Goal: Transaction & Acquisition: Book appointment/travel/reservation

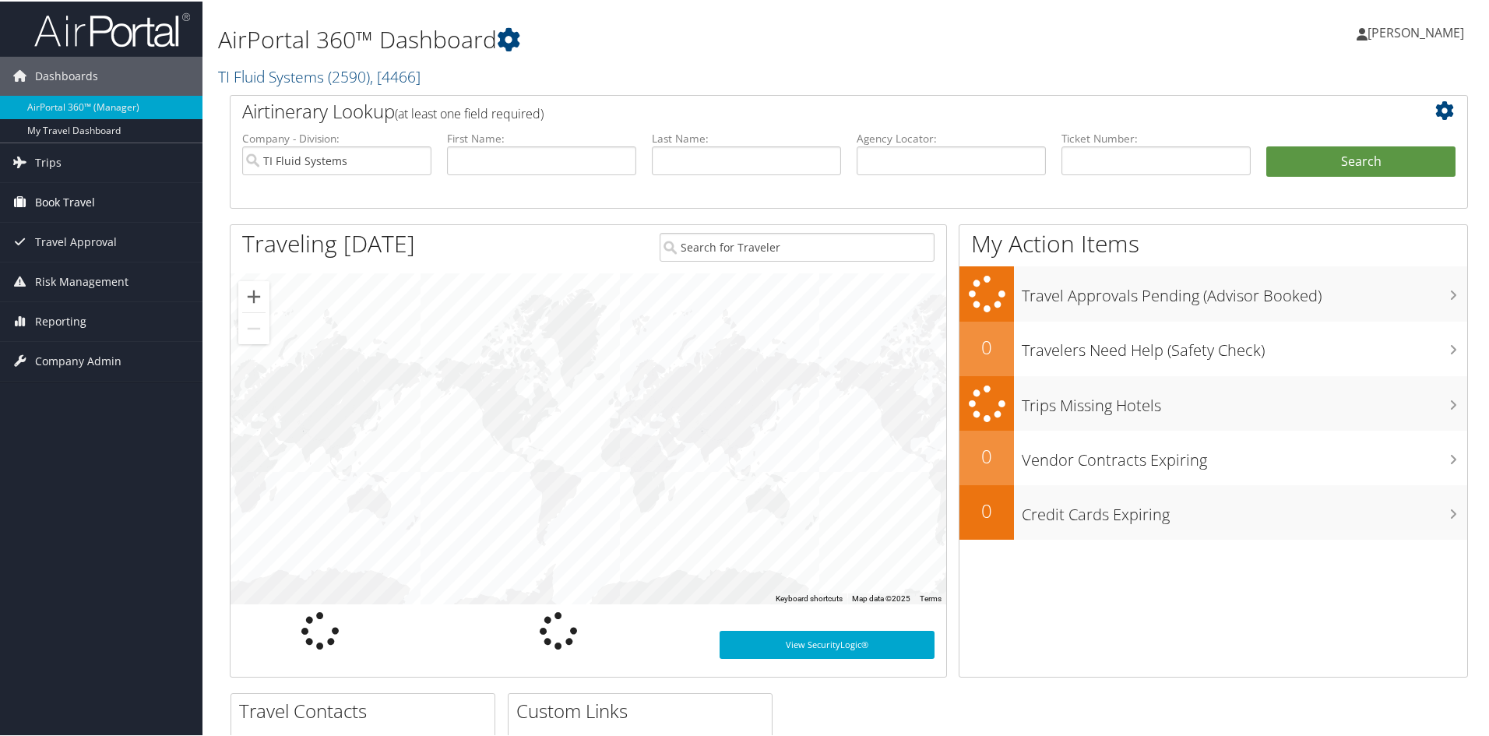
click at [74, 199] on span "Book Travel" at bounding box center [65, 200] width 60 height 39
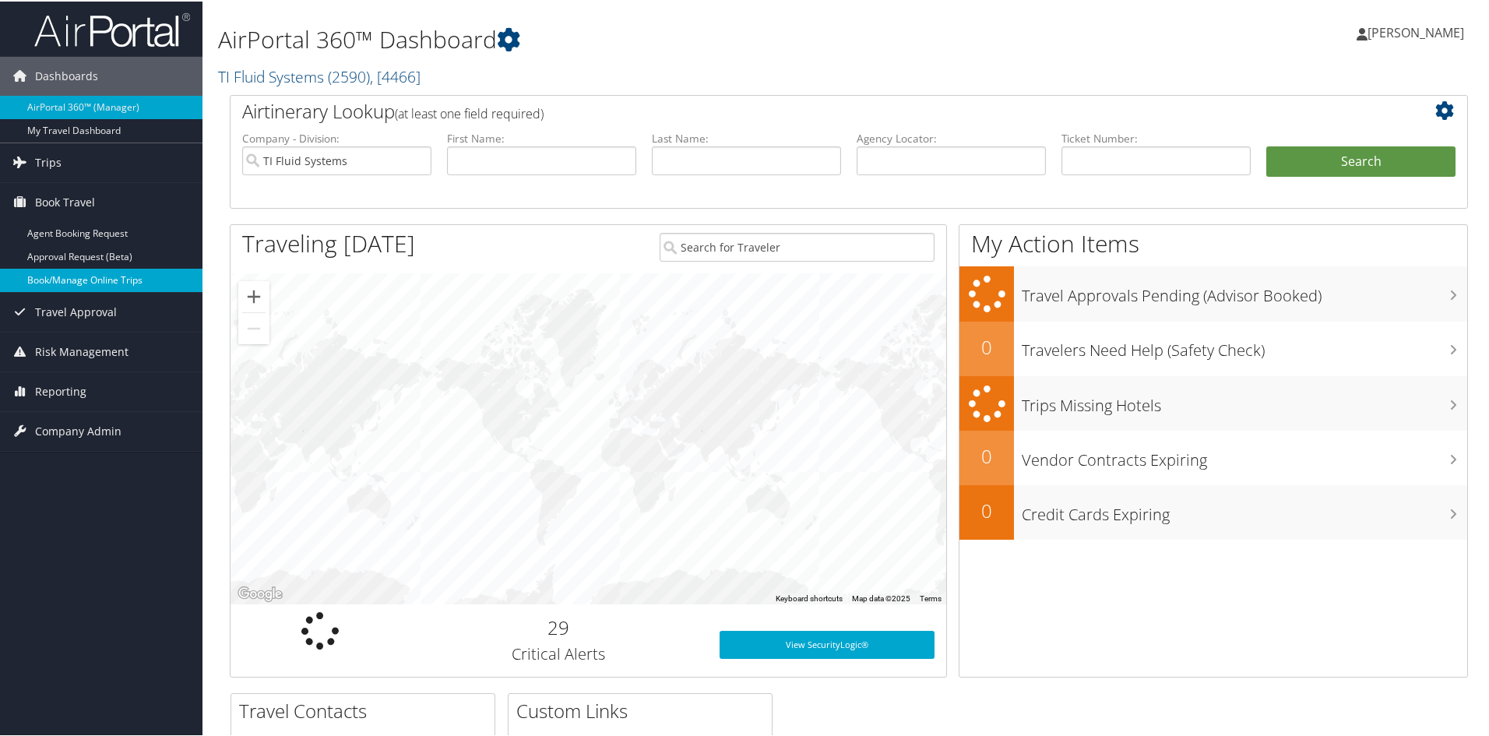
click at [98, 279] on link "Book/Manage Online Trips" at bounding box center [101, 278] width 202 height 23
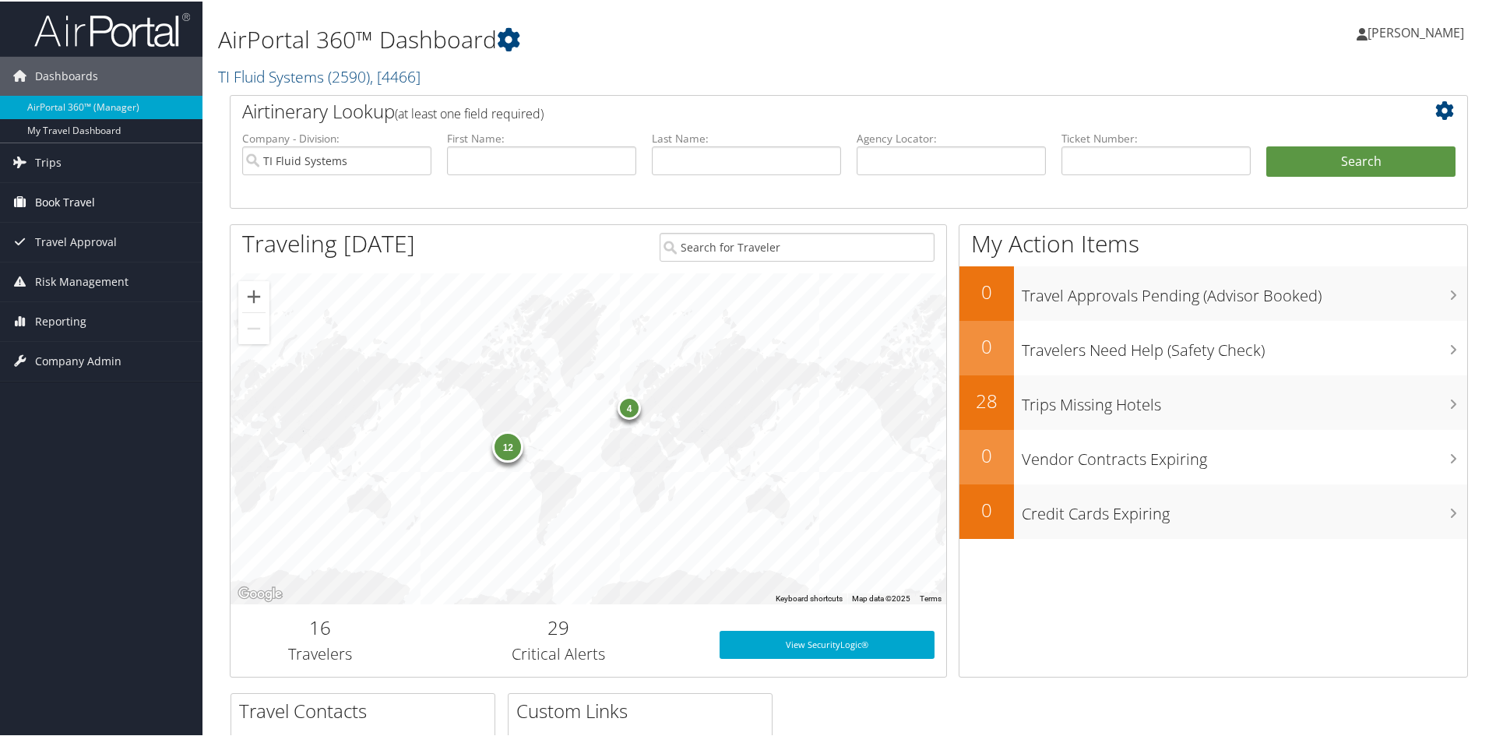
click at [63, 203] on span "Book Travel" at bounding box center [65, 200] width 60 height 39
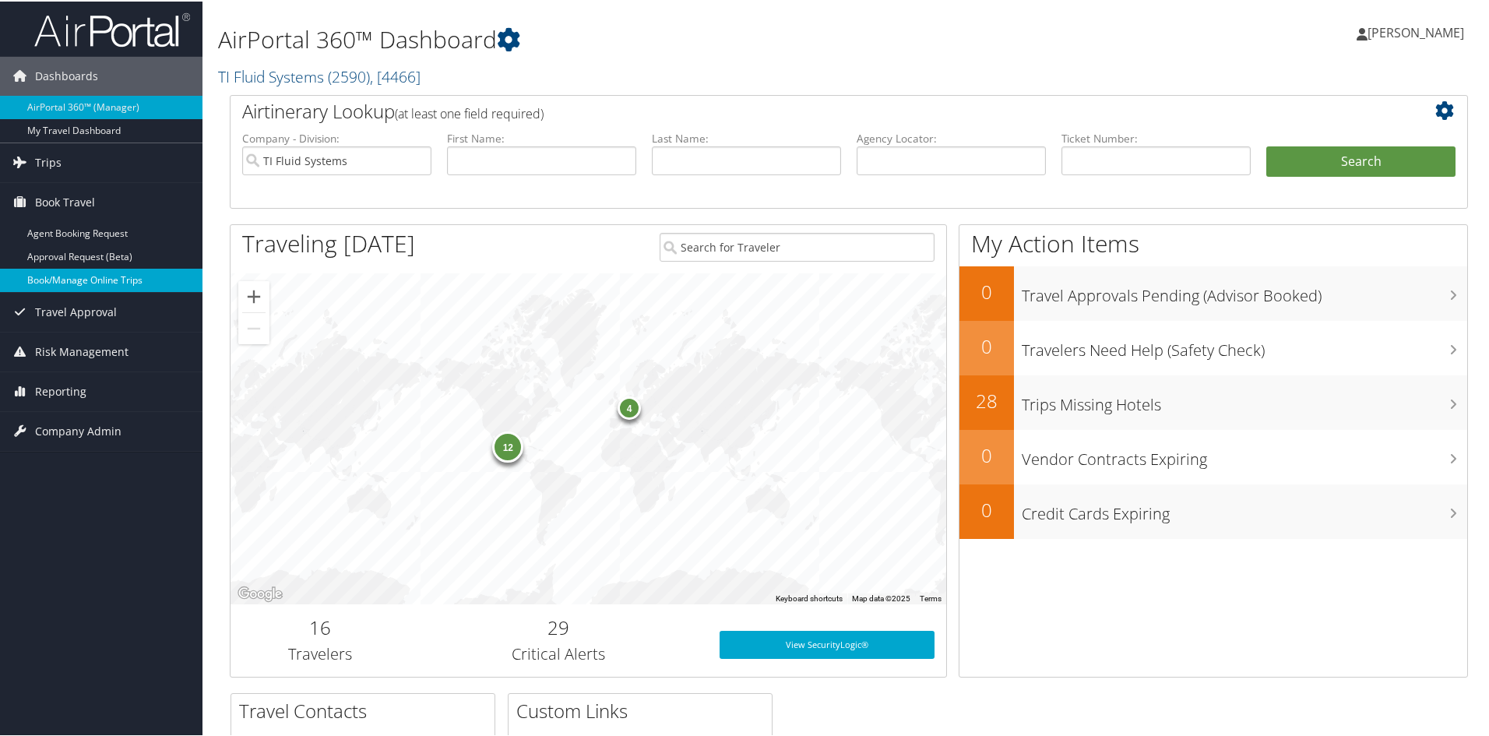
click at [79, 276] on link "Book/Manage Online Trips" at bounding box center [101, 278] width 202 height 23
click at [106, 278] on link "Book/Manage Online Trips" at bounding box center [101, 278] width 202 height 23
click at [82, 308] on span "Travel Approval" at bounding box center [76, 310] width 82 height 39
click at [107, 277] on link "Book/Manage Online Trips" at bounding box center [101, 278] width 202 height 23
